Goal: Task Accomplishment & Management: Manage account settings

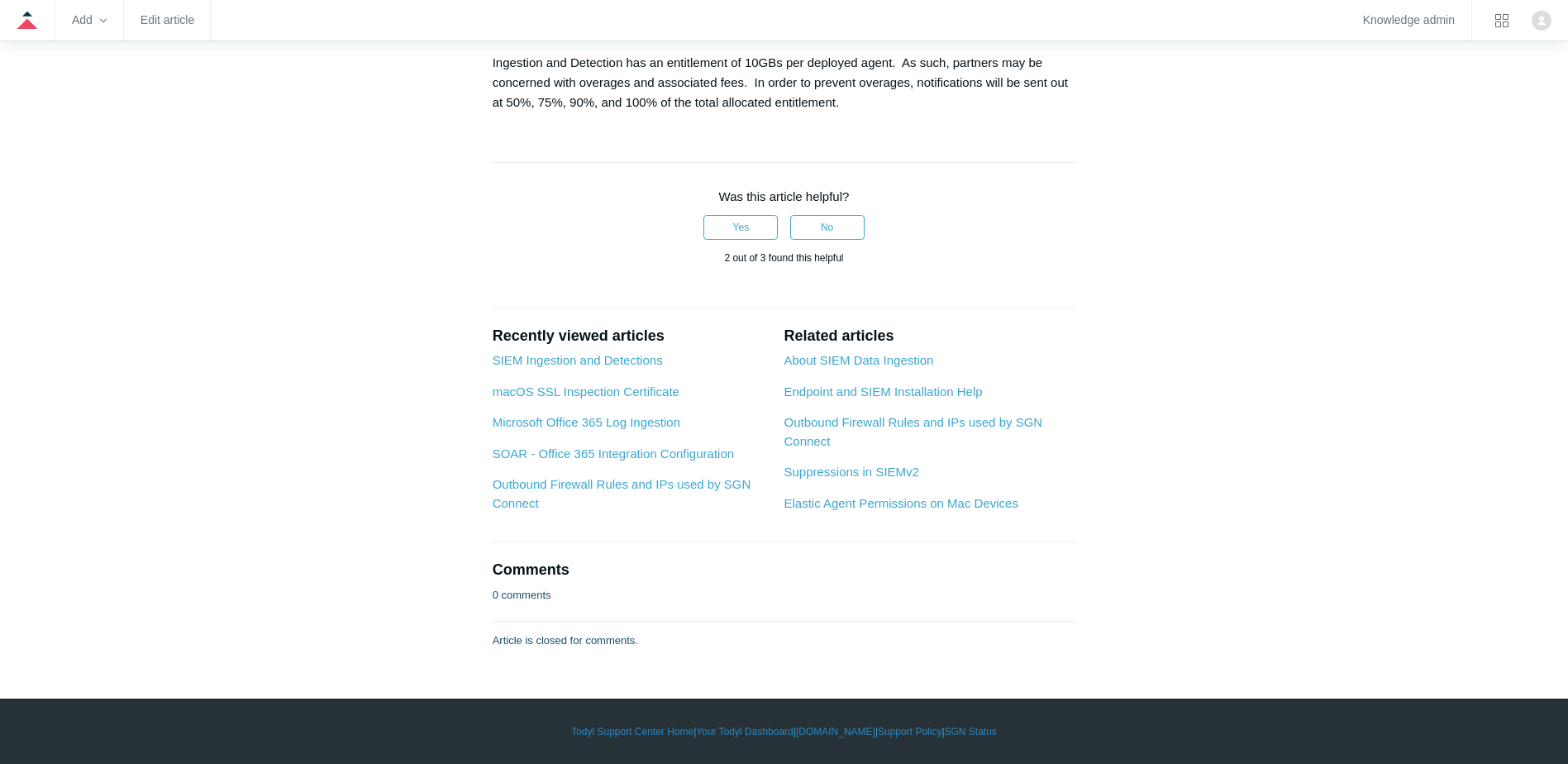
scroll to position [3224, 0]
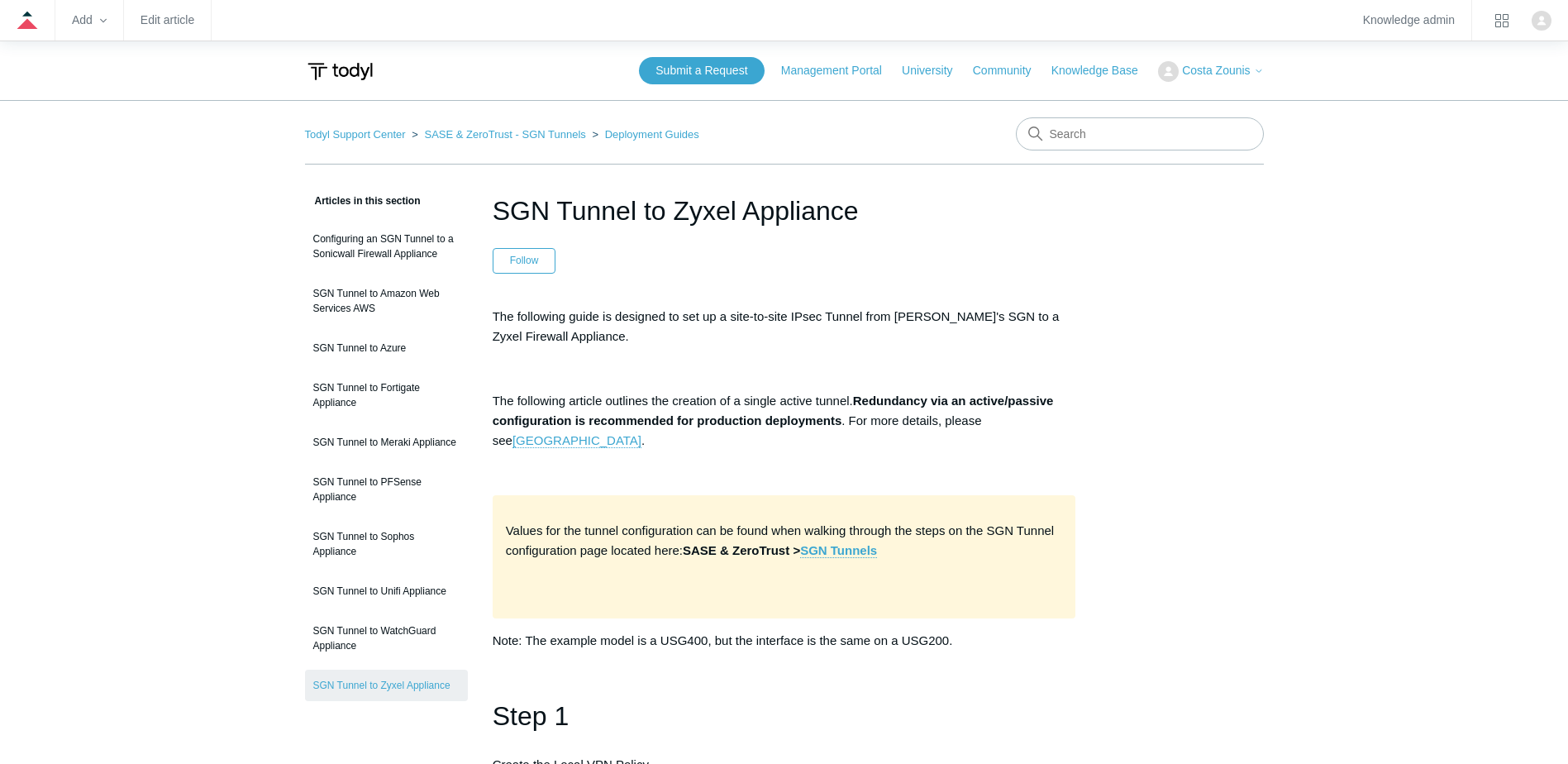
click at [1545, 23] on img "Click your profile icon to open the profile menu" at bounding box center [1541, 21] width 20 height 20
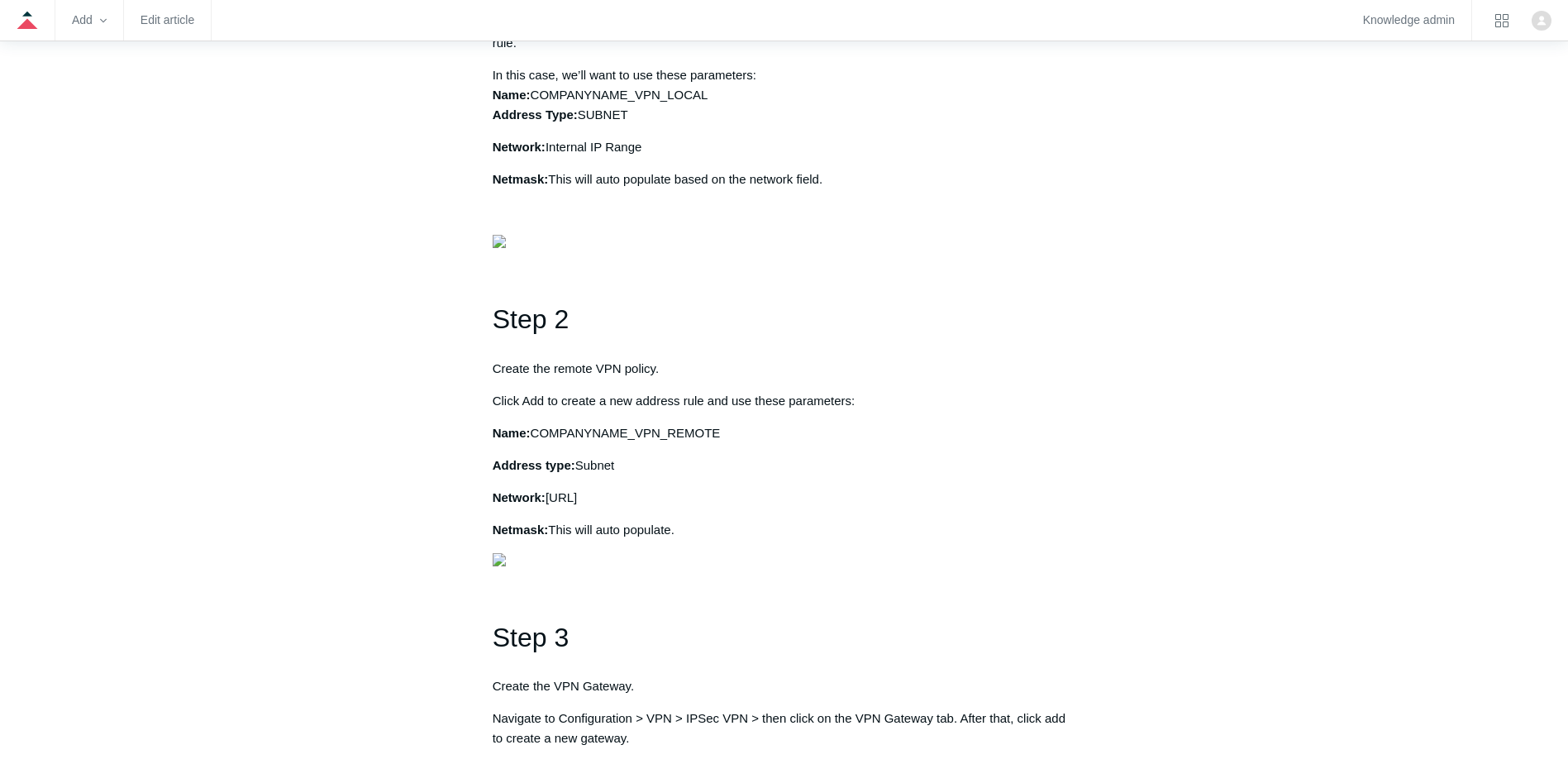
scroll to position [579, 0]
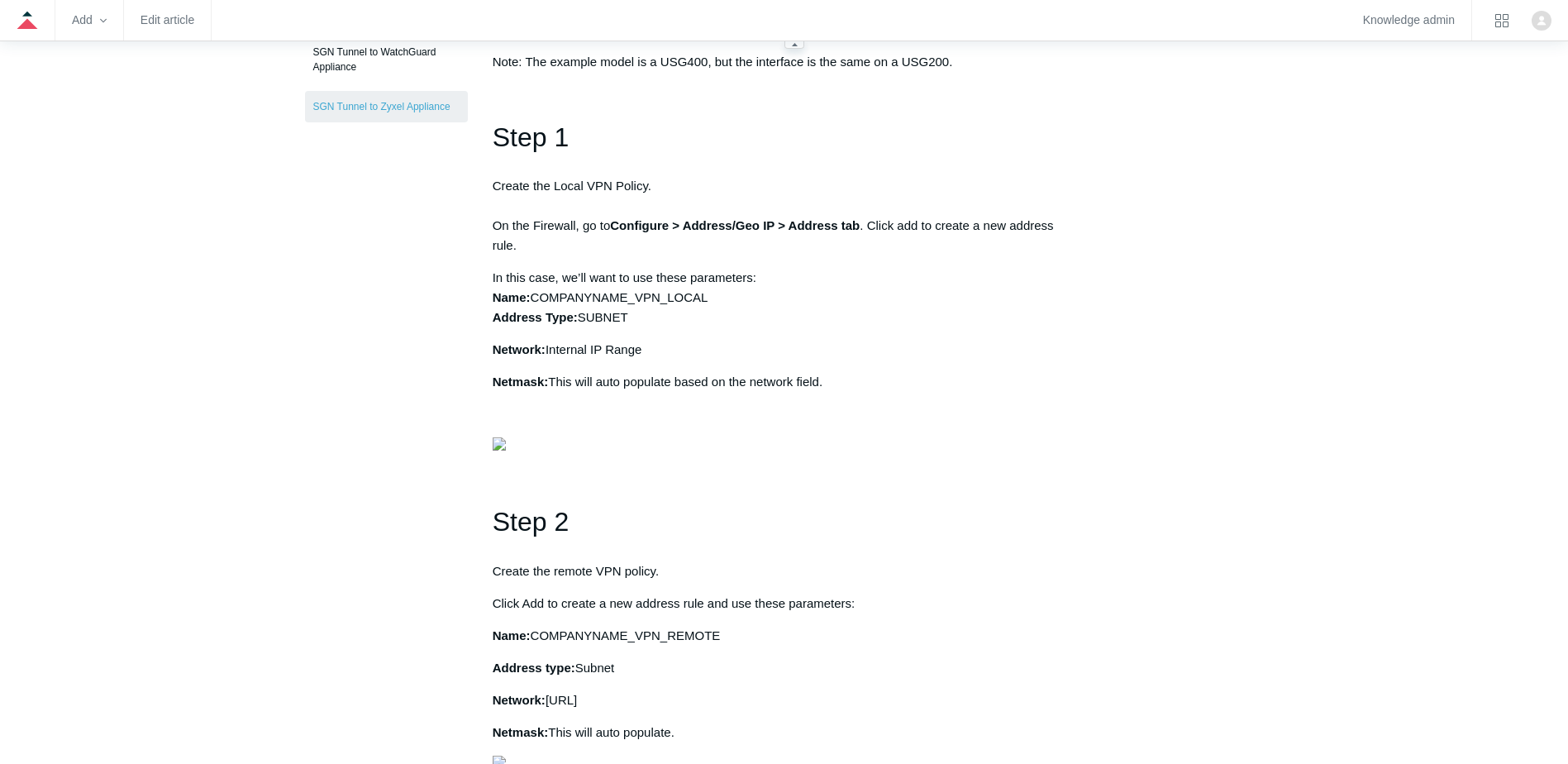
click at [189, 34] on zd-hc-navbar "Add Edit article Knowledge admin" at bounding box center [784, 20] width 1568 height 41
click at [188, 34] on zd-hc-navbar "Add Edit article Knowledge admin" at bounding box center [784, 20] width 1568 height 41
click at [164, 21] on link "Edit article" at bounding box center [168, 20] width 54 height 9
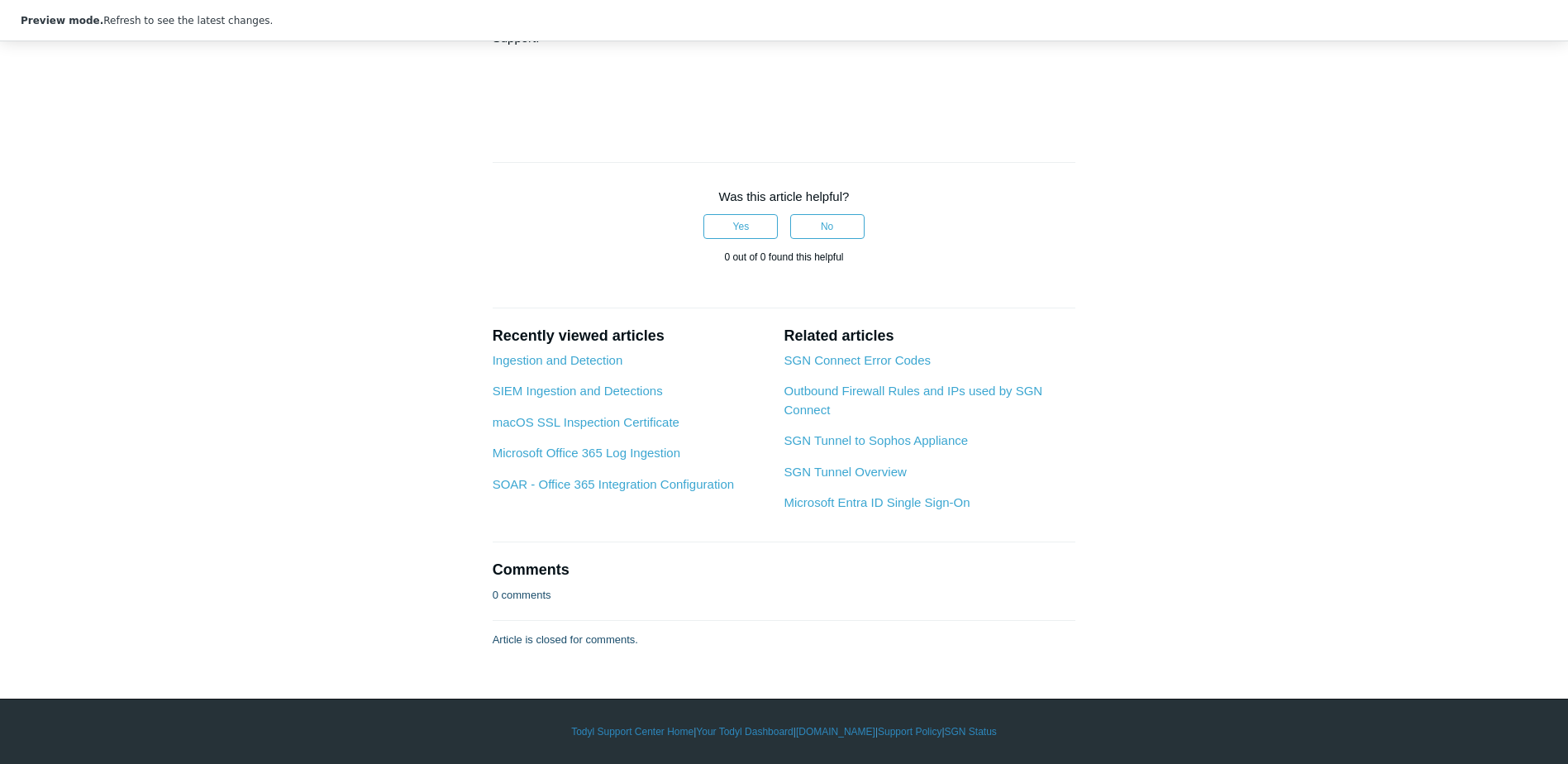
scroll to position [5951, 0]
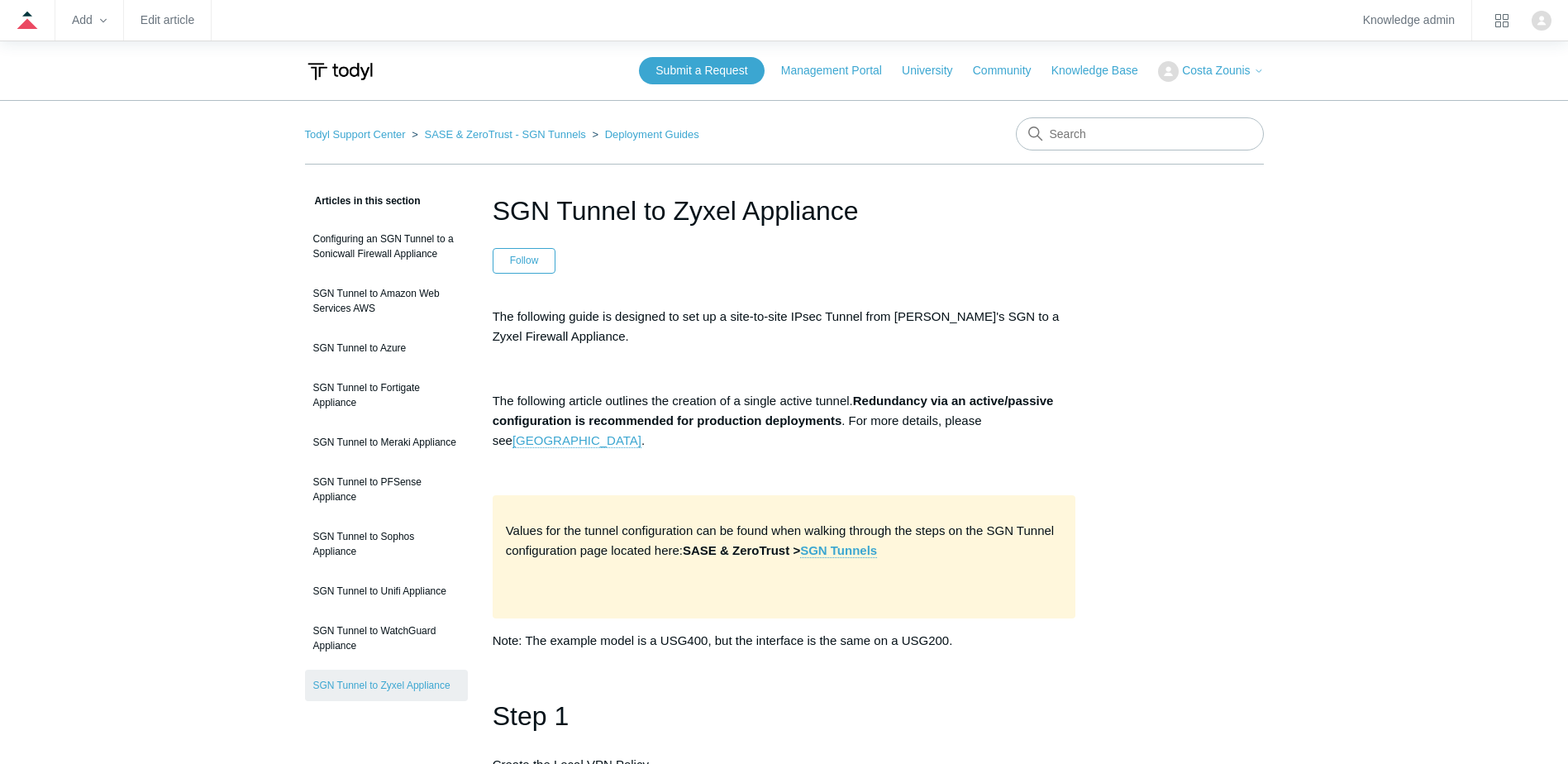
scroll to position [579, 0]
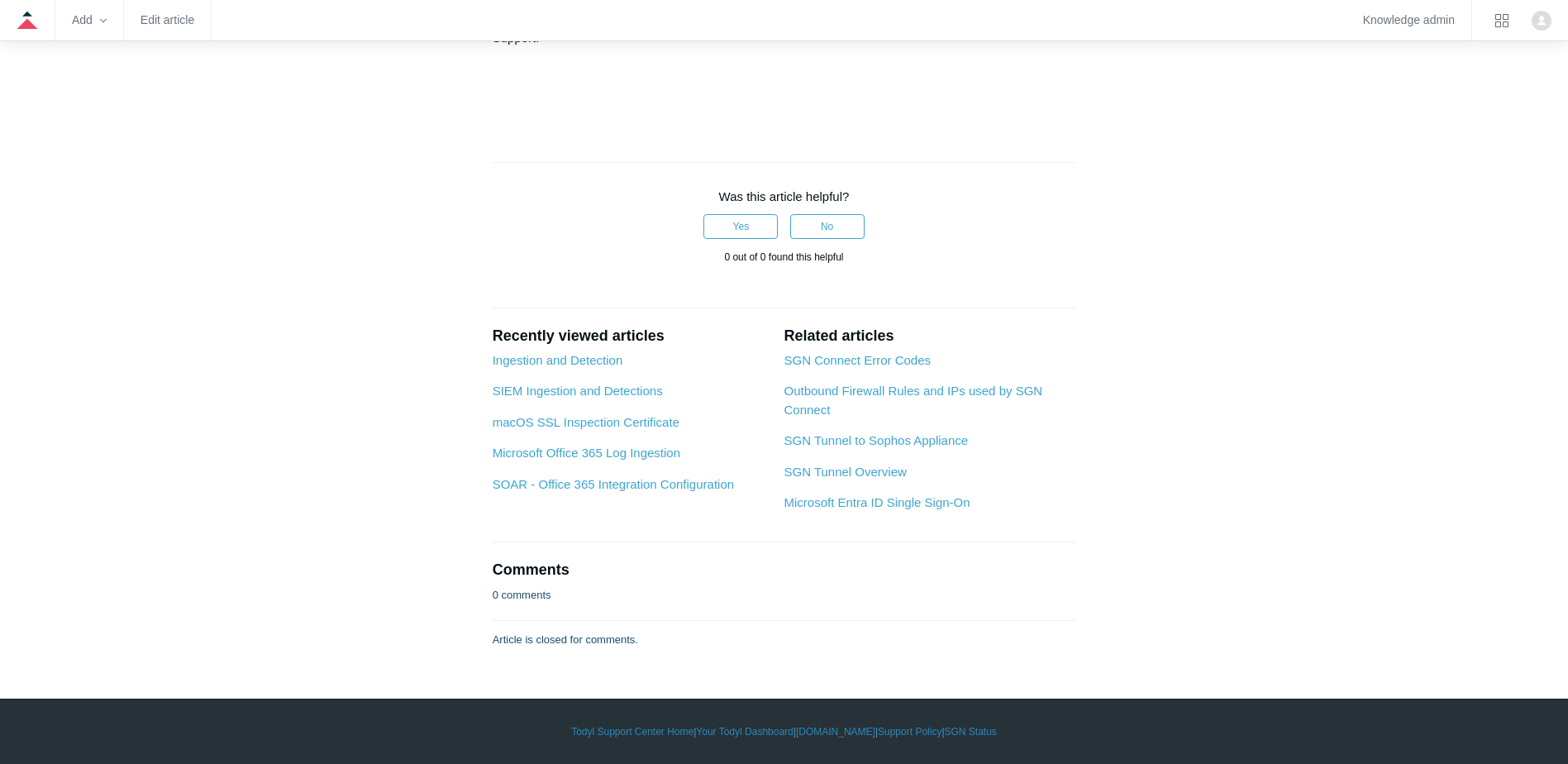
scroll to position [7357, 0]
